Goal: Find specific fact: Find specific page/section

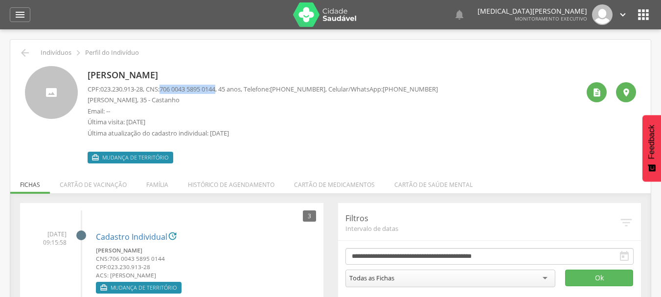
drag, startPoint x: 167, startPoint y: 88, endPoint x: 224, endPoint y: 88, distance: 57.2
click at [215, 88] on span "706 0043 5895 0144" at bounding box center [187, 89] width 56 height 9
copy span "706 0043 5895 0144"
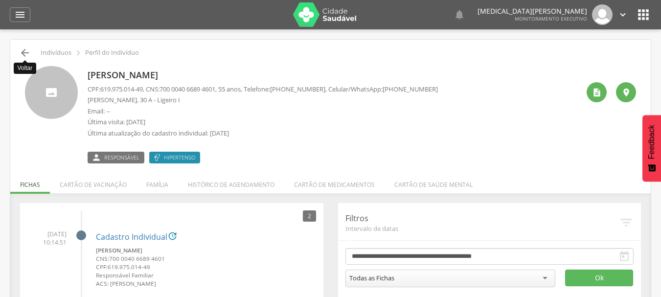
click at [24, 47] on icon "" at bounding box center [25, 53] width 12 height 12
click at [24, 53] on icon "" at bounding box center [25, 53] width 12 height 12
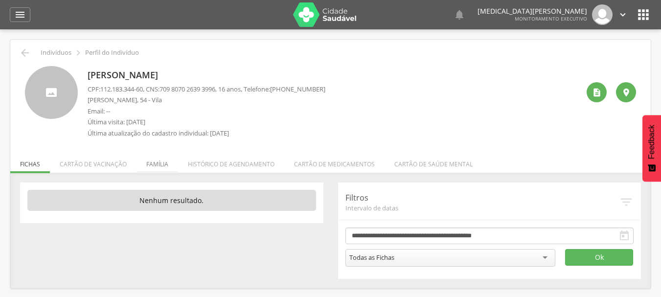
click at [153, 162] on li "Família" at bounding box center [157, 161] width 42 height 23
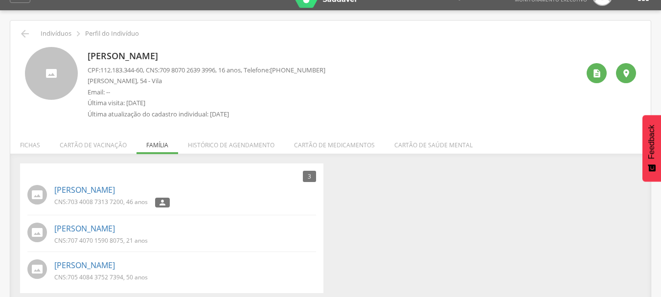
scroll to position [29, 0]
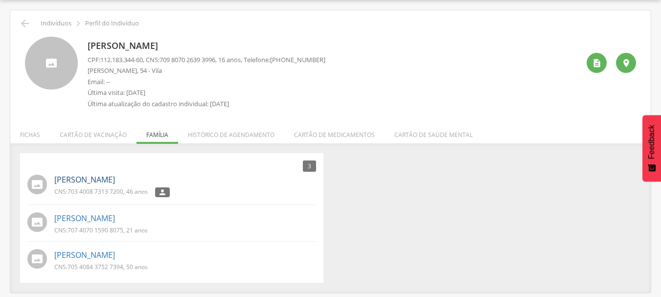
click at [95, 179] on link "Soraya Arruda Vicente Gomes" at bounding box center [84, 179] width 61 height 11
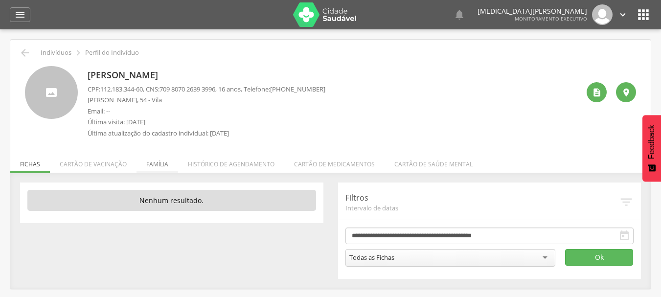
click at [156, 161] on li "Família" at bounding box center [157, 161] width 42 height 23
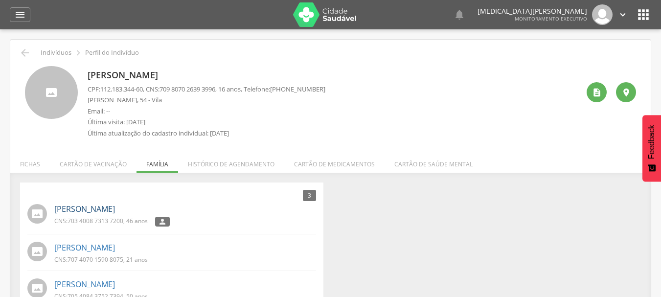
click at [111, 210] on link "[PERSON_NAME]" at bounding box center [84, 208] width 61 height 11
